Goal: Task Accomplishment & Management: Manage account settings

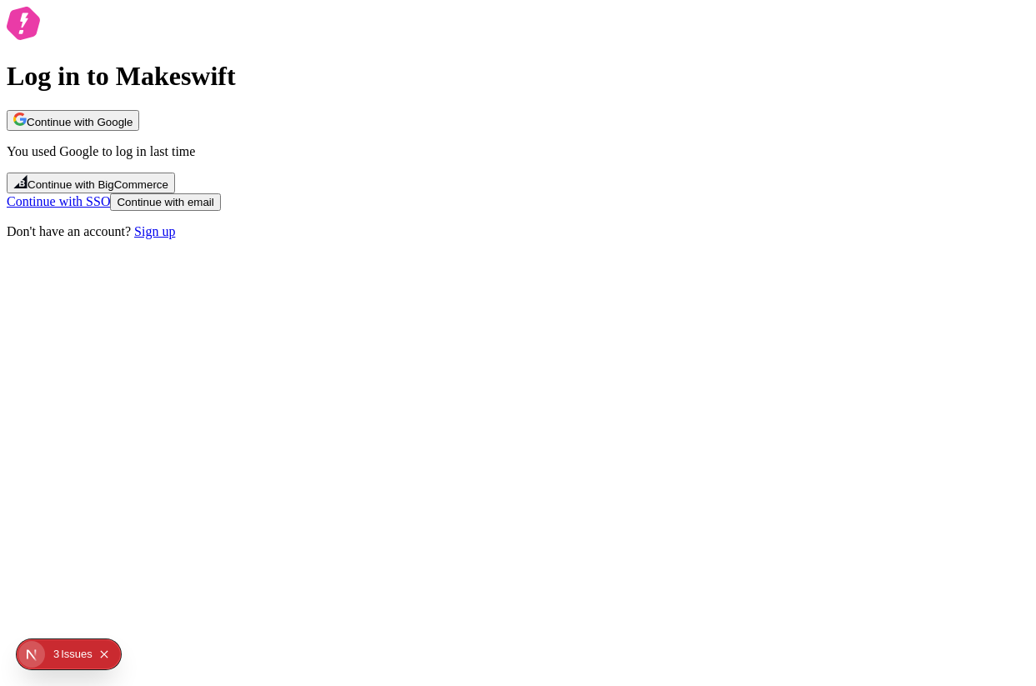
click at [139, 131] on button "Continue with Google" at bounding box center [73, 120] width 132 height 21
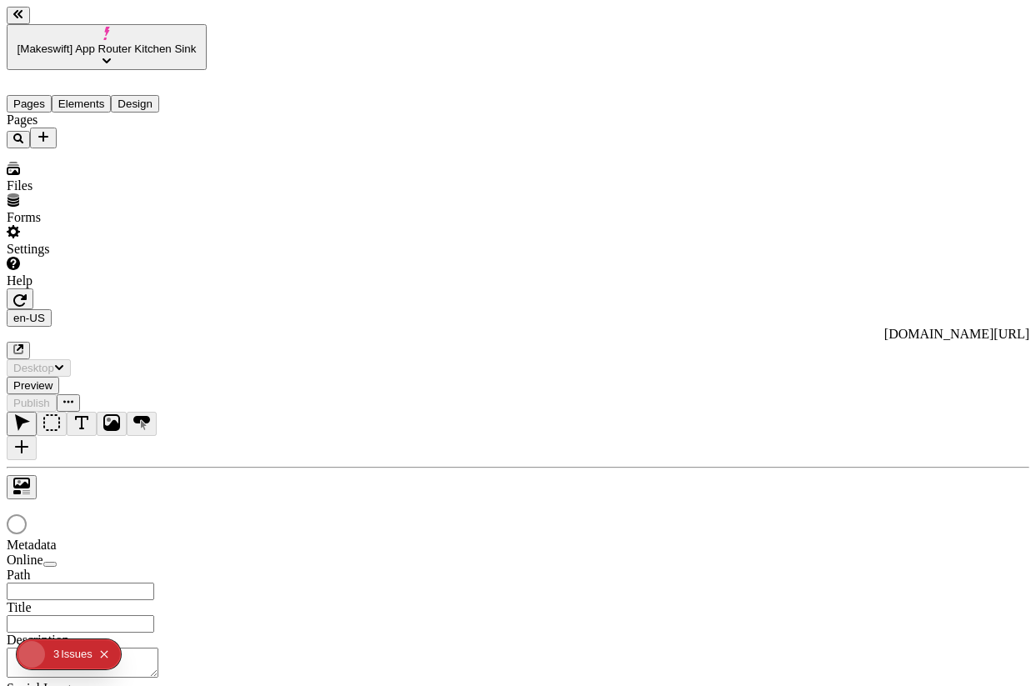
type input "/demo-page"
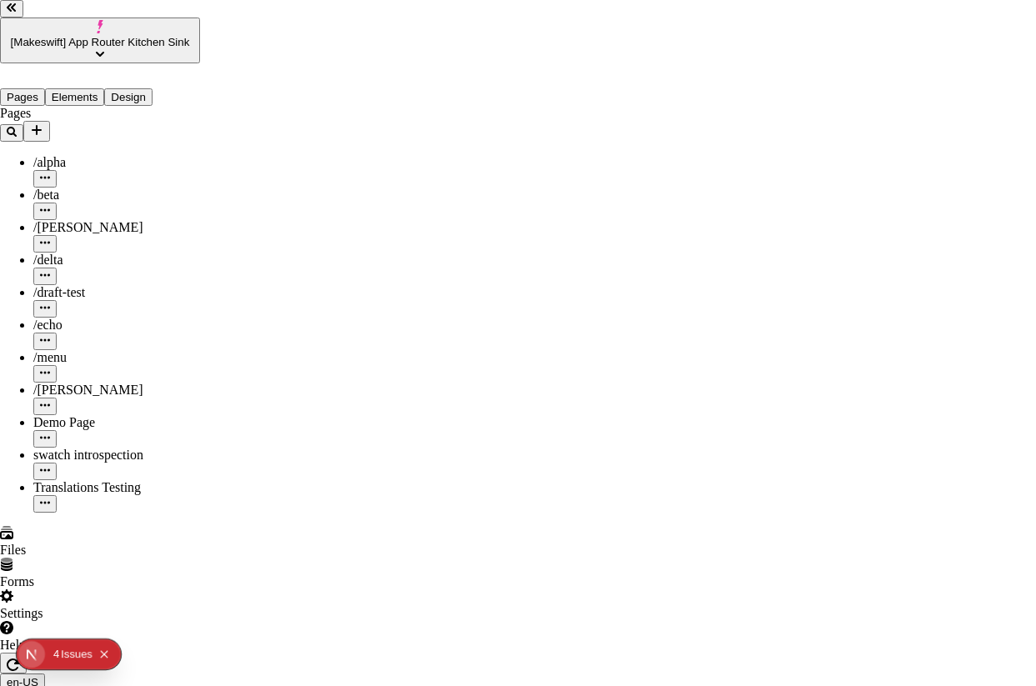
click at [694, 230] on div "Preview" at bounding box center [698, 214] width 147 height 32
click at [681, 230] on div "Preview" at bounding box center [698, 214] width 147 height 32
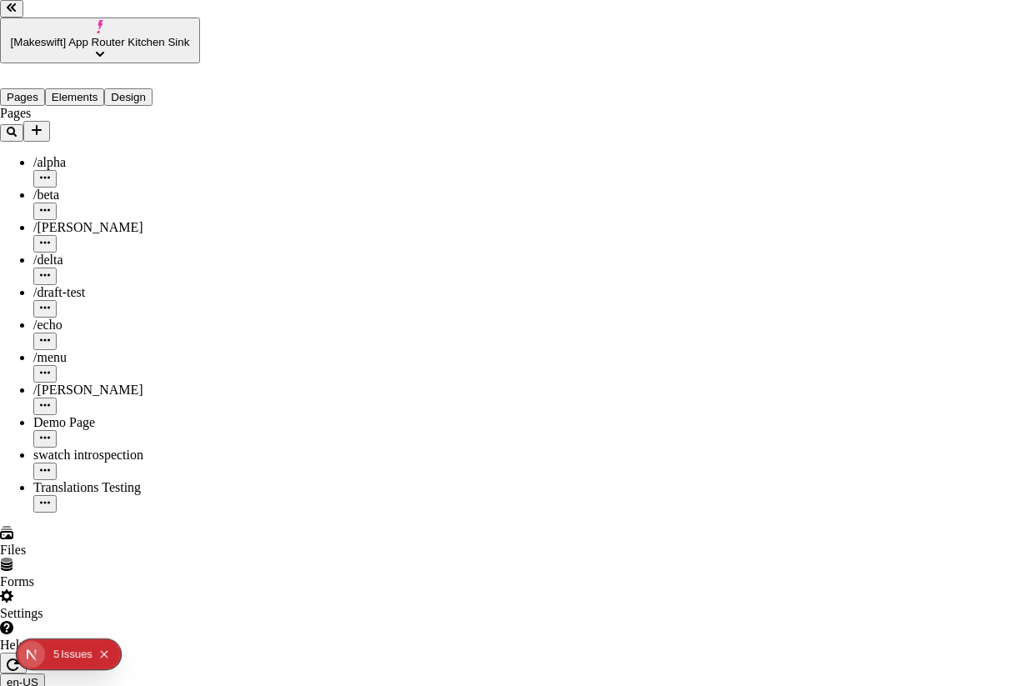
click at [726, 293] on div "Preview" at bounding box center [698, 281] width 147 height 32
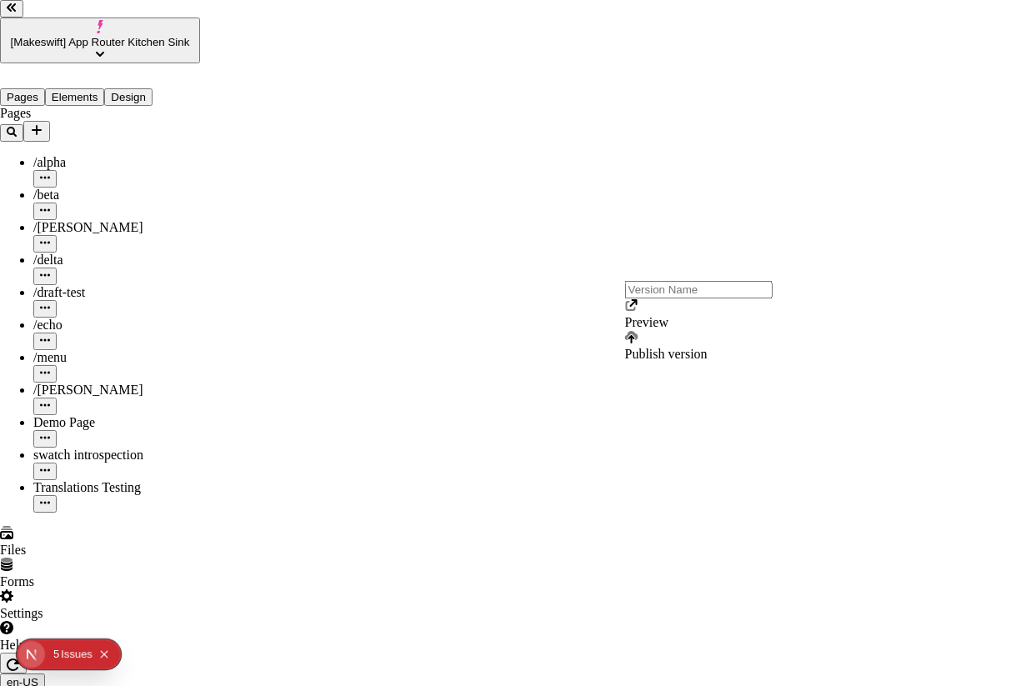
click at [697, 330] on div "Preview" at bounding box center [698, 314] width 147 height 32
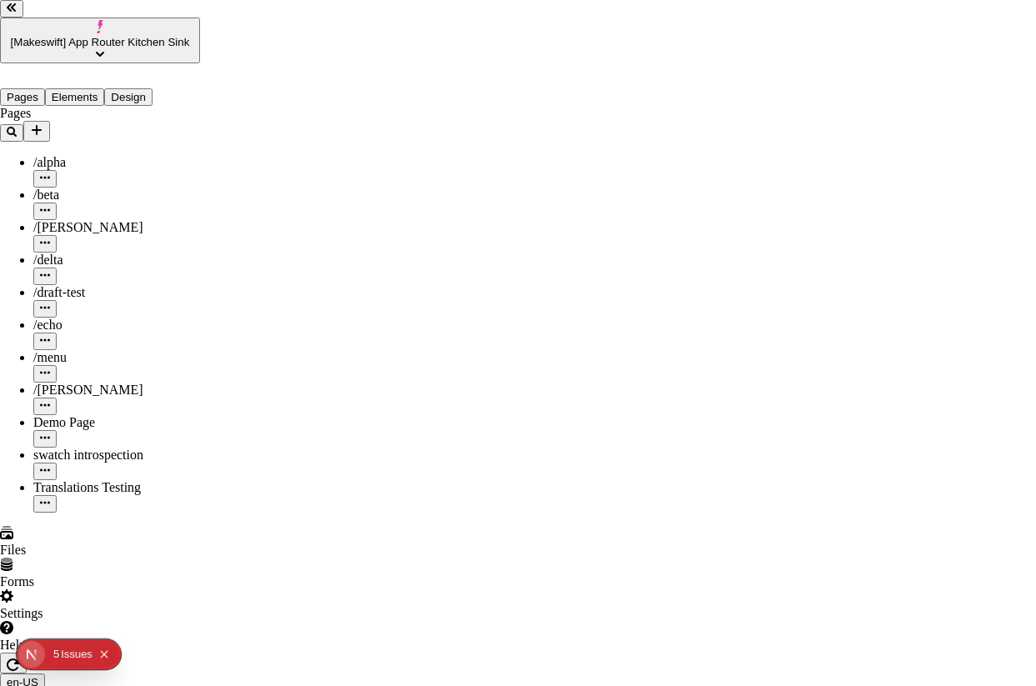
click at [699, 330] on div "Preview" at bounding box center [698, 314] width 147 height 32
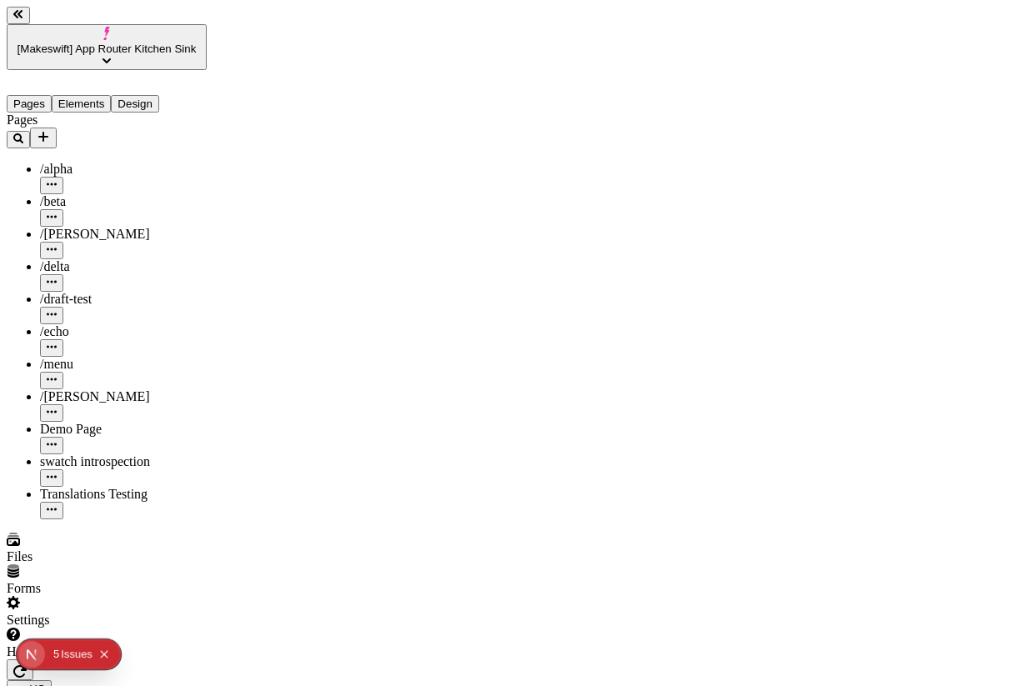
scroll to position [0, 160]
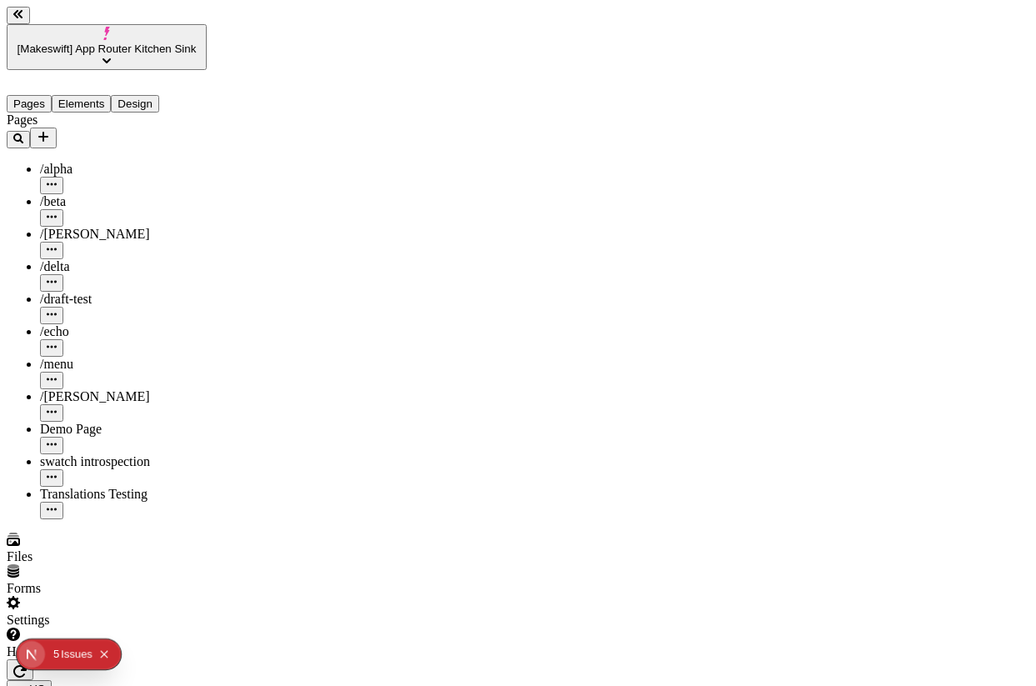
click at [807, 455] on div "#5E00FF" at bounding box center [837, 448] width 147 height 15
click at [777, 452] on div "#5E00FF" at bounding box center [837, 448] width 147 height 15
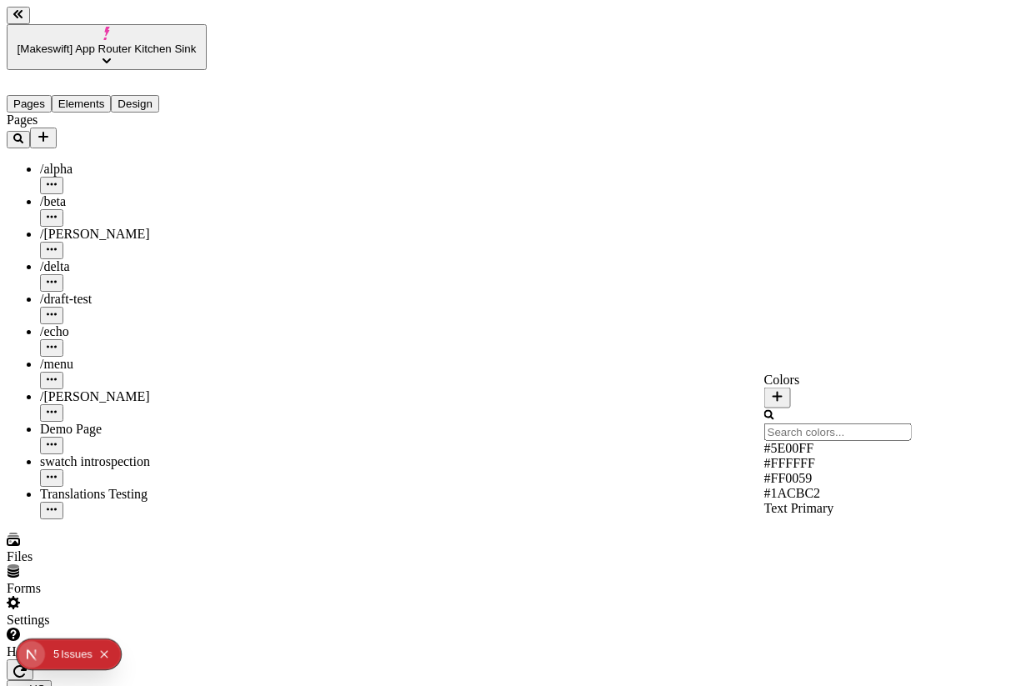
click at [787, 486] on div "Suggestions" at bounding box center [837, 486] width 147 height 0
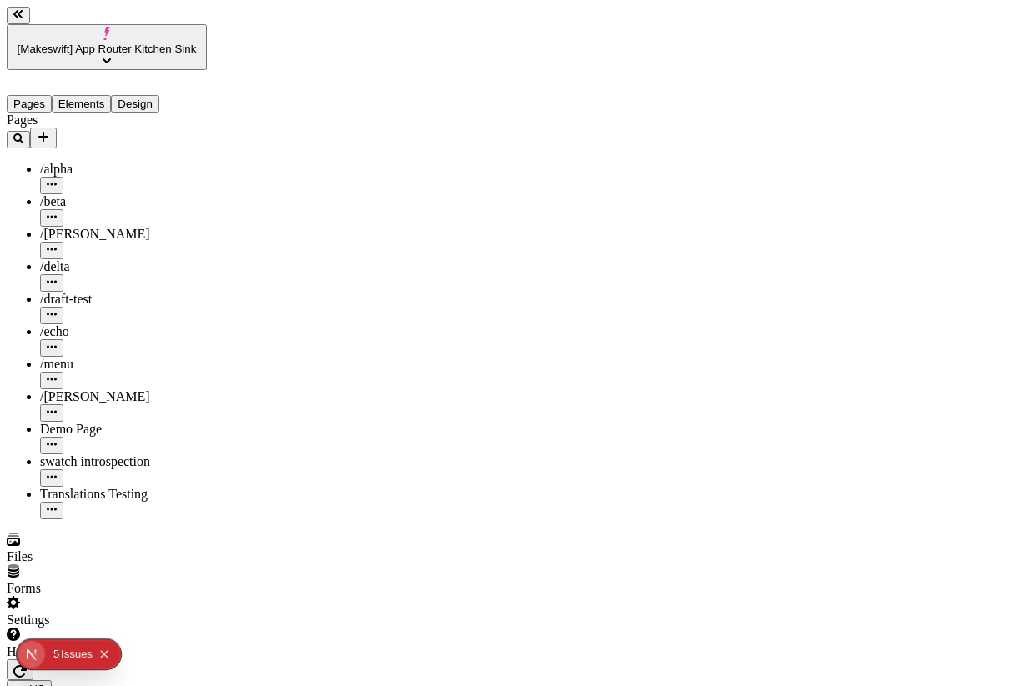
click at [27, 665] on icon "button" at bounding box center [19, 671] width 13 height 12
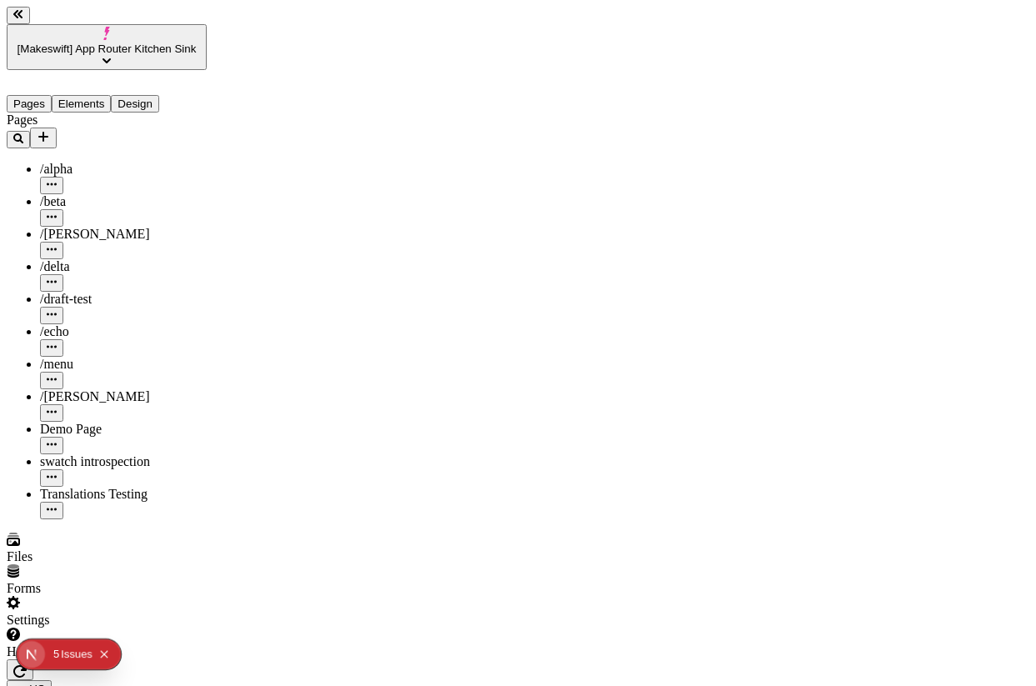
click at [27, 664] on icon "button" at bounding box center [19, 670] width 13 height 13
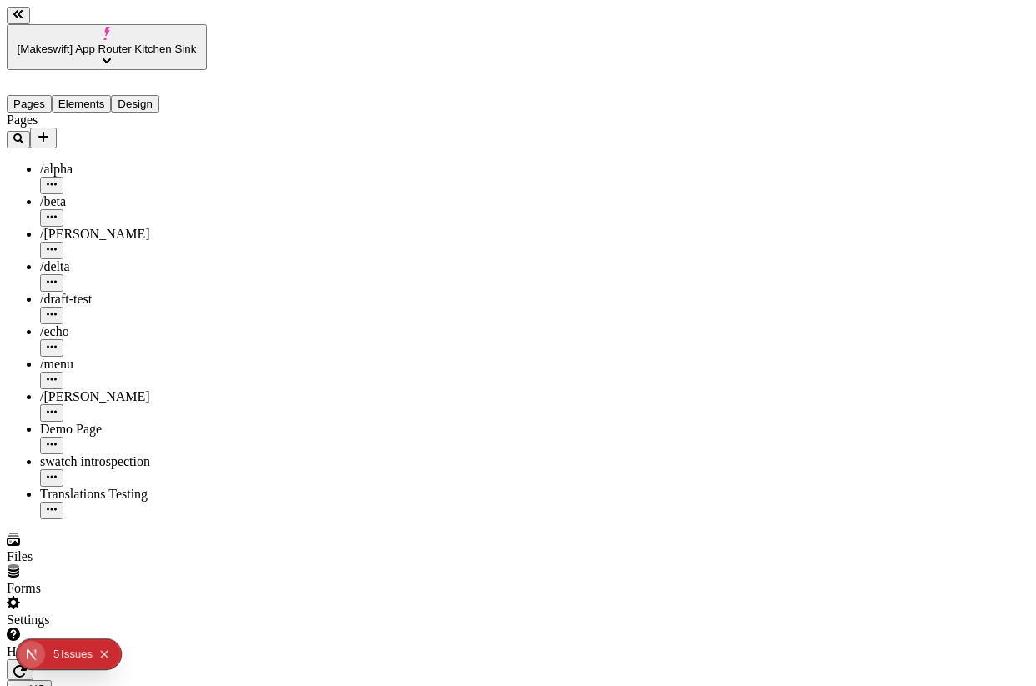
click at [27, 664] on icon "button" at bounding box center [19, 670] width 13 height 13
click at [33, 659] on button "button" at bounding box center [20, 669] width 27 height 21
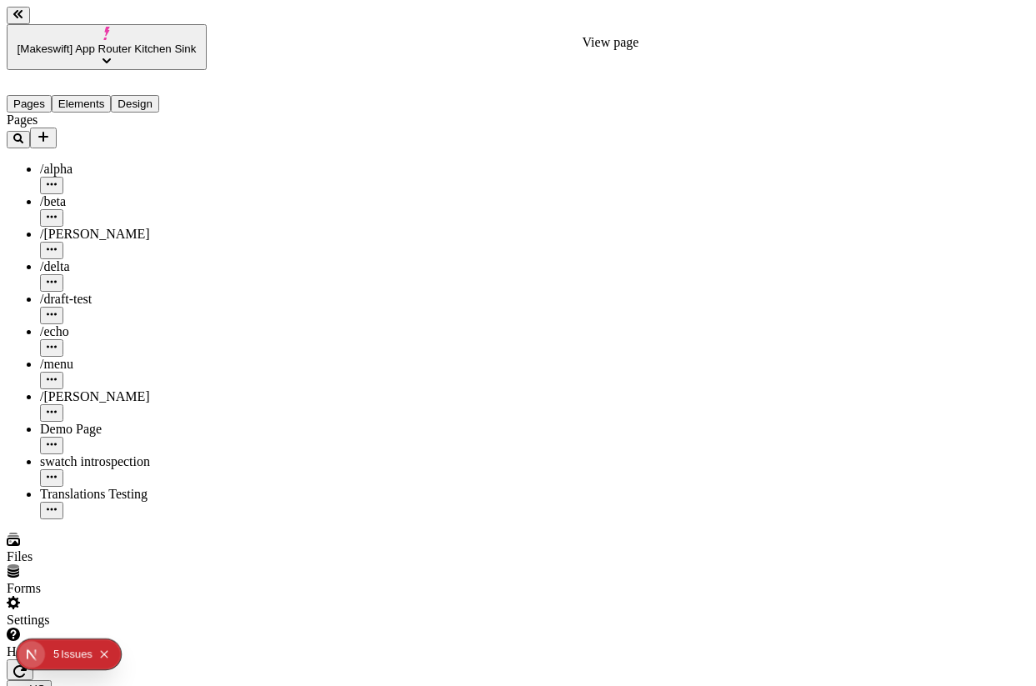
click at [33, 659] on button "button" at bounding box center [20, 669] width 27 height 21
click at [27, 664] on icon "button" at bounding box center [19, 670] width 13 height 13
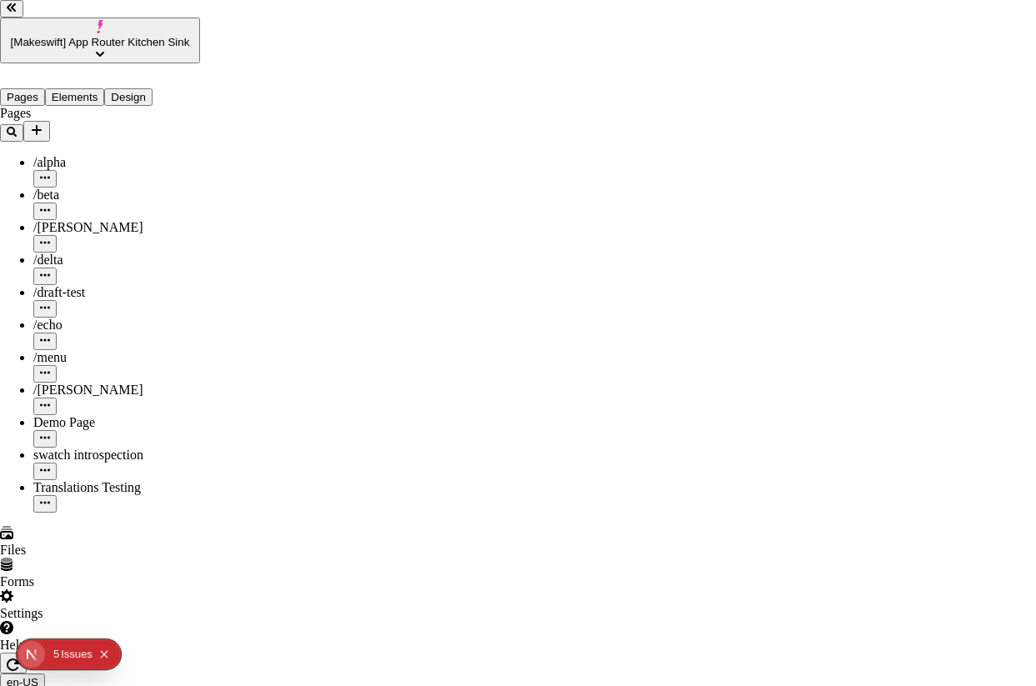
click at [707, 327] on div "Preview" at bounding box center [698, 314] width 147 height 32
click at [642, 330] on div "Preview" at bounding box center [698, 322] width 147 height 15
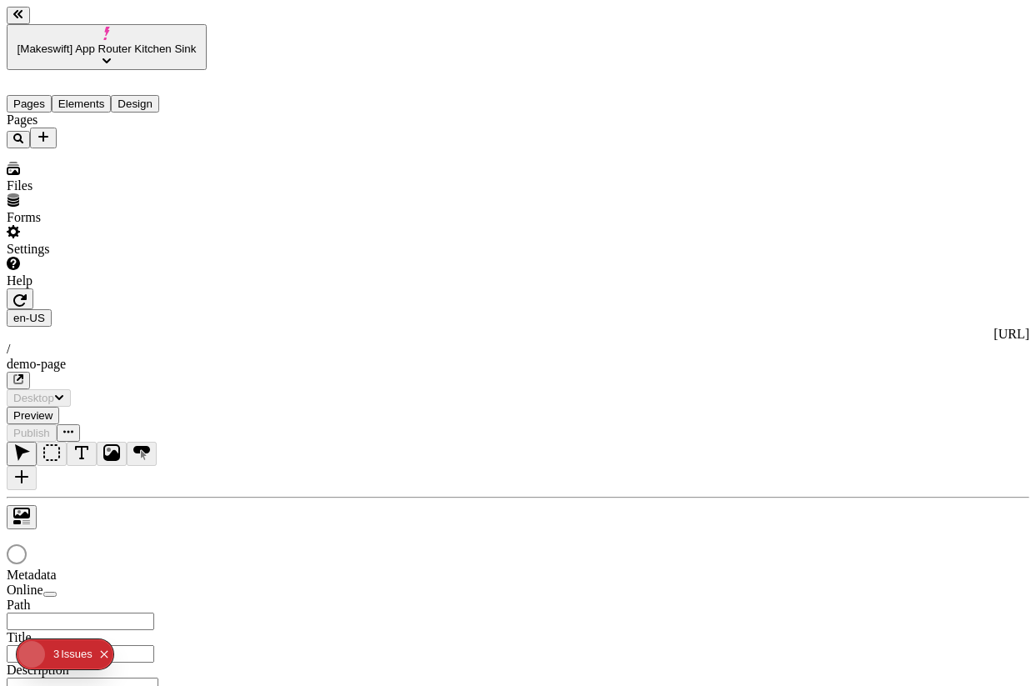
type input "/demo-page"
